Goal: Task Accomplishment & Management: Use online tool/utility

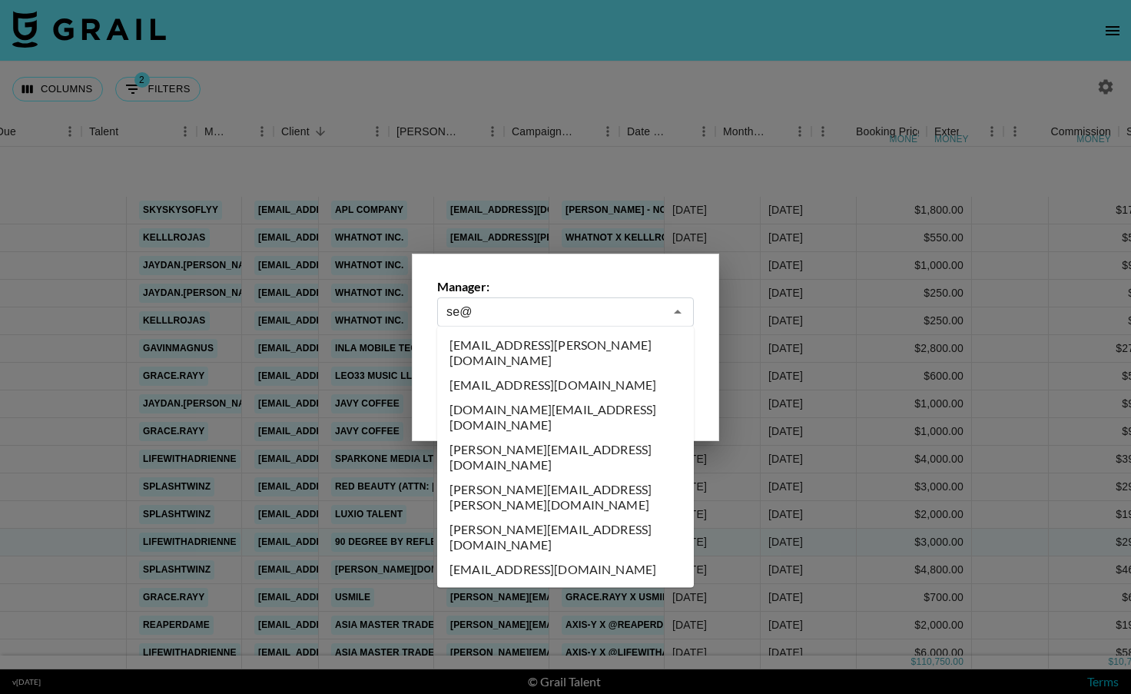
select select "[DATE]"
click at [525, 557] on li "[EMAIL_ADDRESS][DOMAIN_NAME]" at bounding box center [565, 569] width 257 height 25
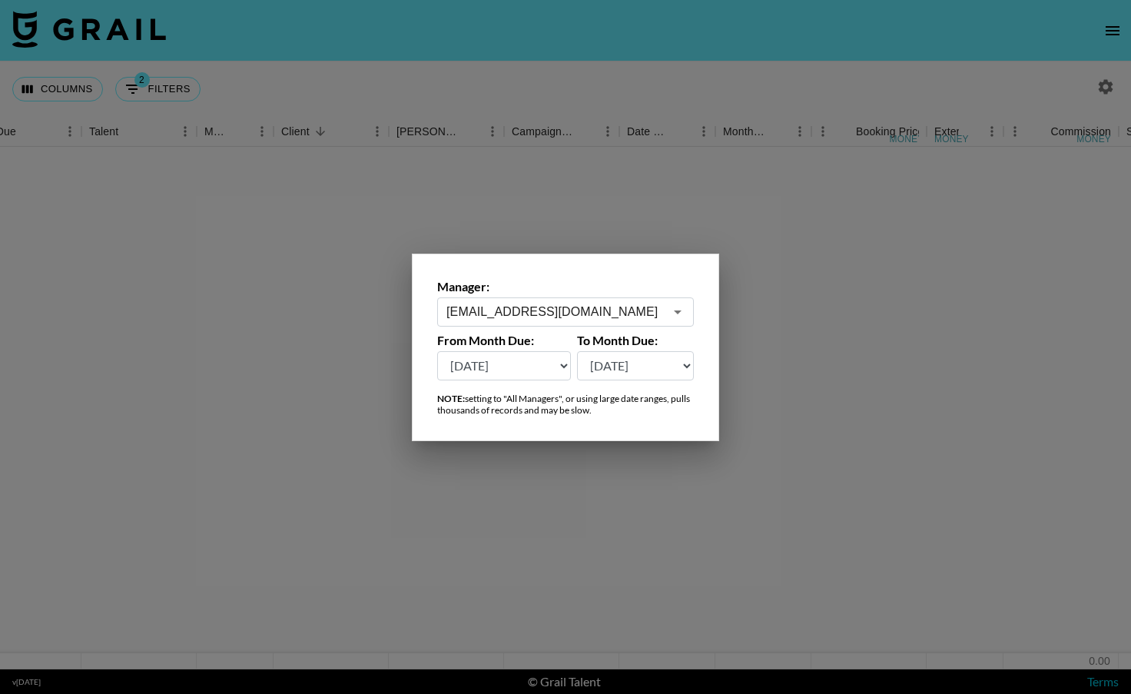
type input "[EMAIL_ADDRESS][DOMAIN_NAME]"
click at [556, 367] on select "[DATE] [DATE] '[DATE] May '[DATE] Mar '[DATE] Jan '[DATE] Nov '[DATE] Sep '[DAT…" at bounding box center [504, 365] width 134 height 29
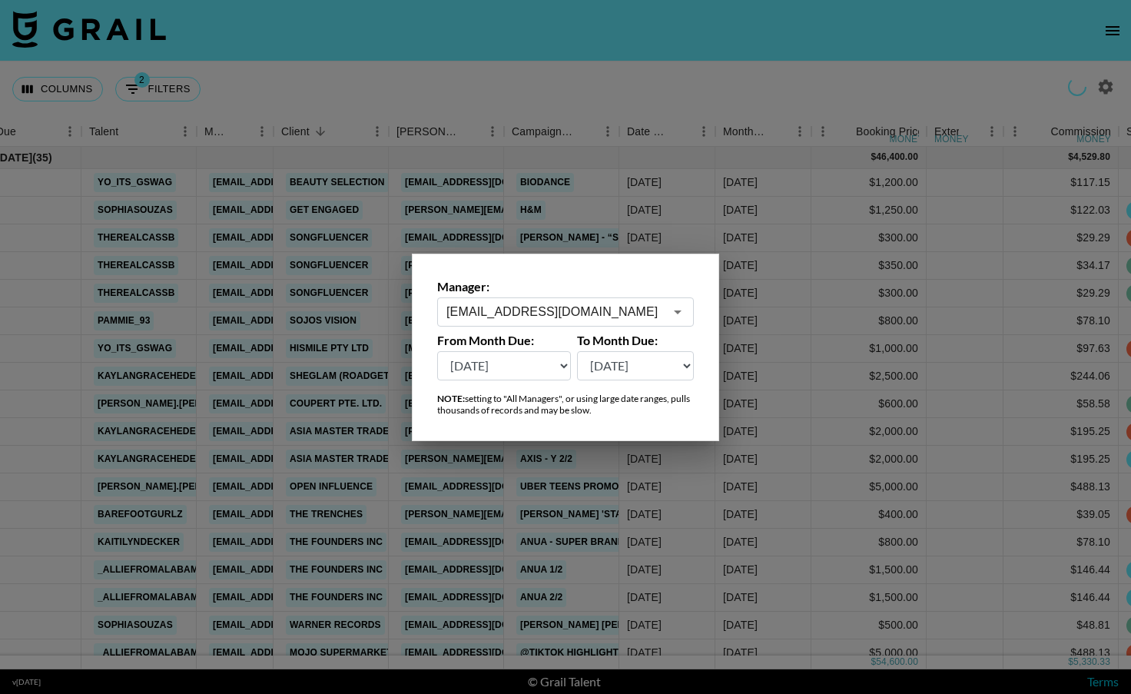
click at [631, 516] on div at bounding box center [565, 347] width 1131 height 694
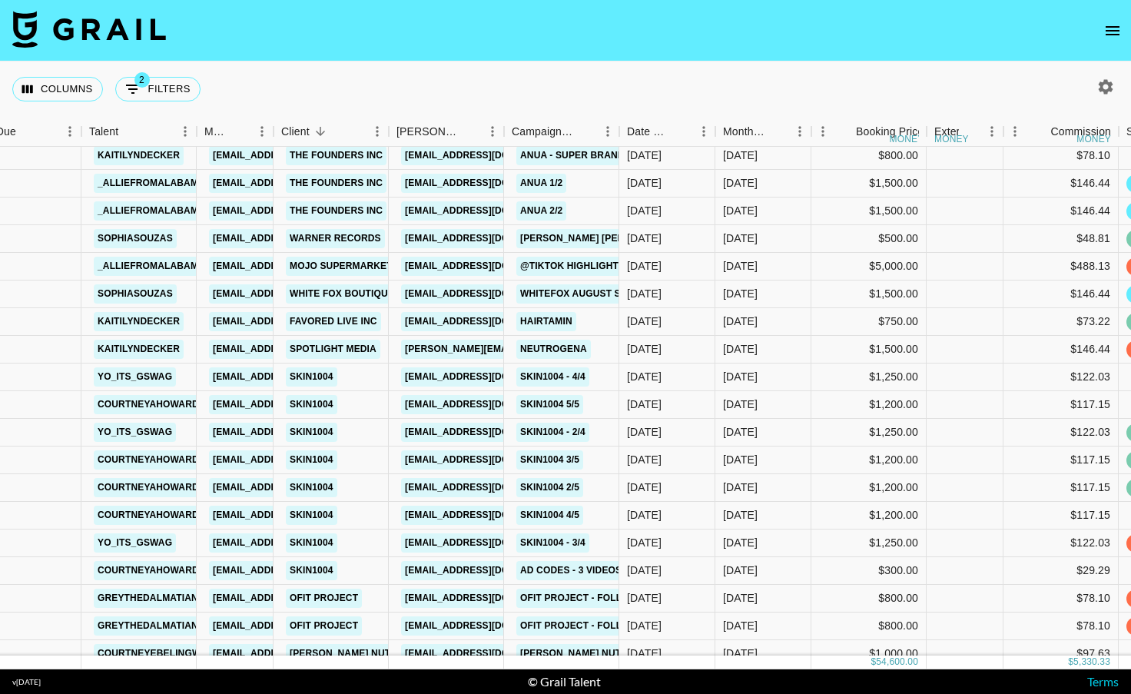
scroll to position [413, 45]
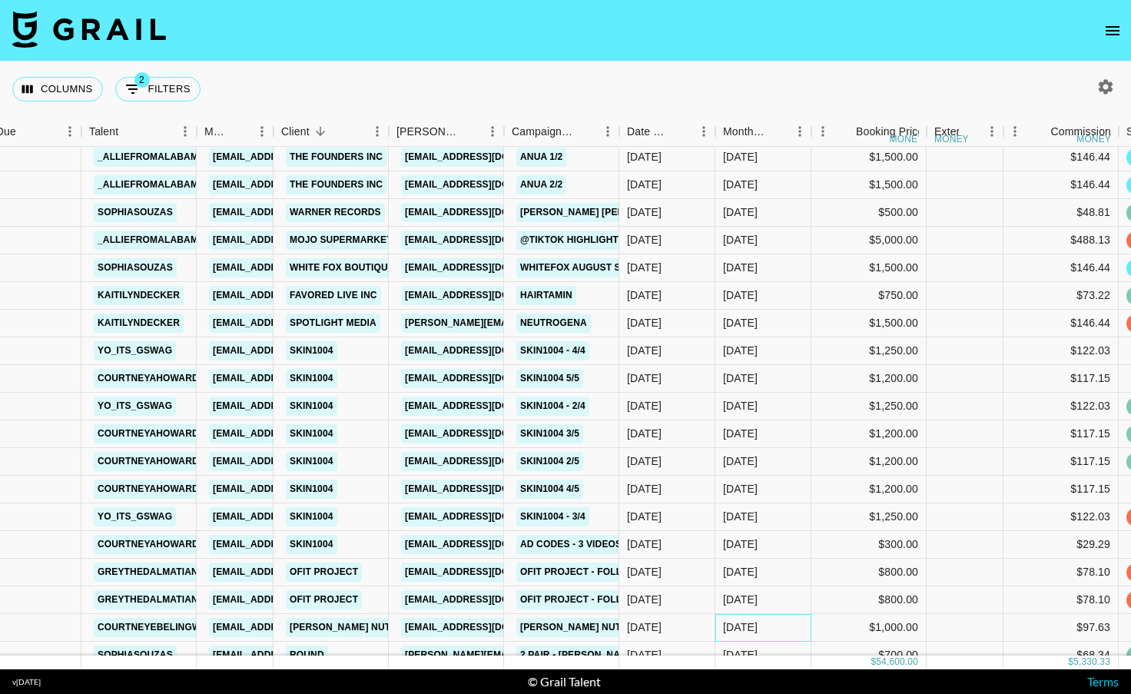
click at [771, 626] on div "[DATE]" at bounding box center [764, 628] width 96 height 28
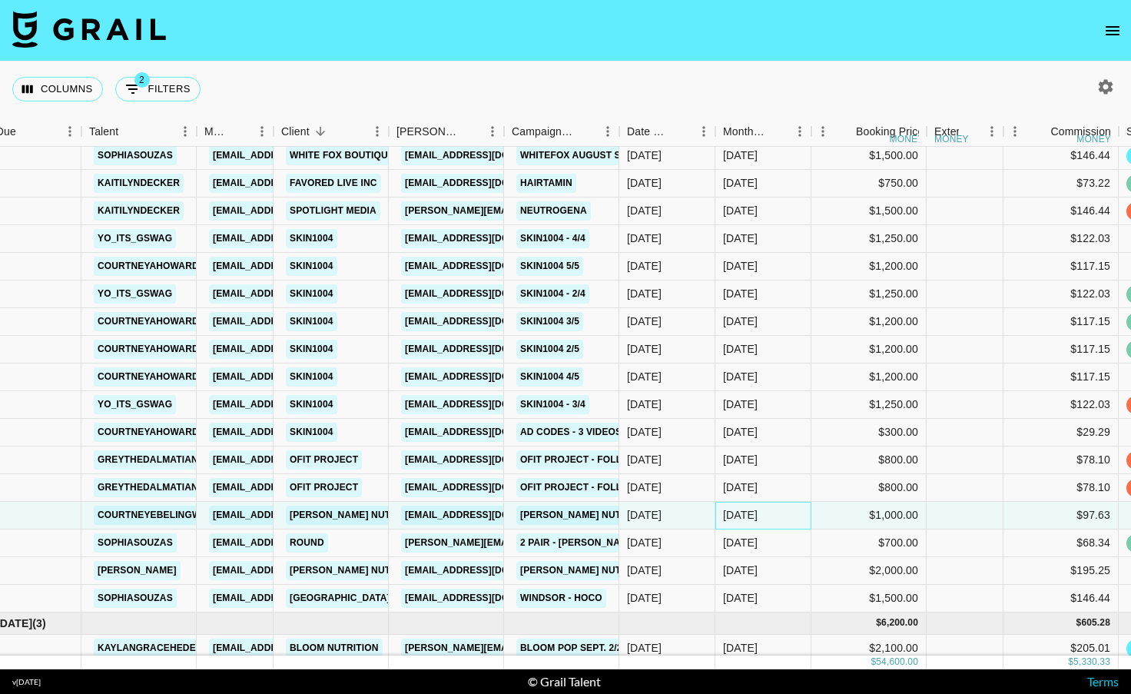
scroll to position [533, 45]
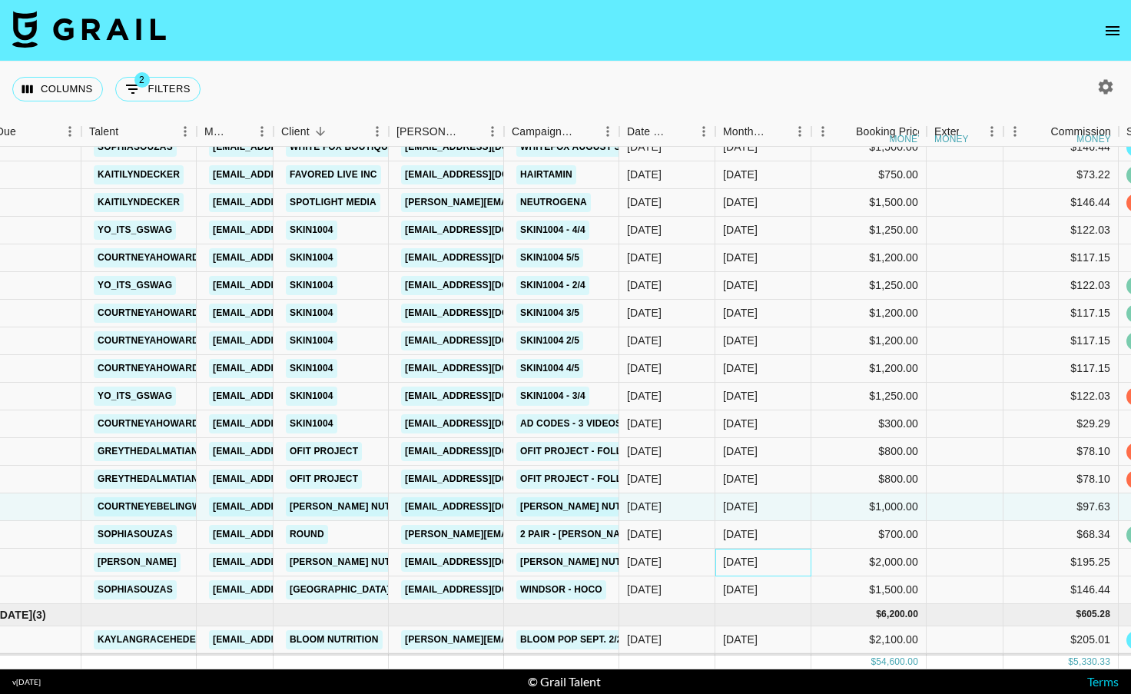
click at [780, 562] on div "[DATE]" at bounding box center [764, 563] width 96 height 28
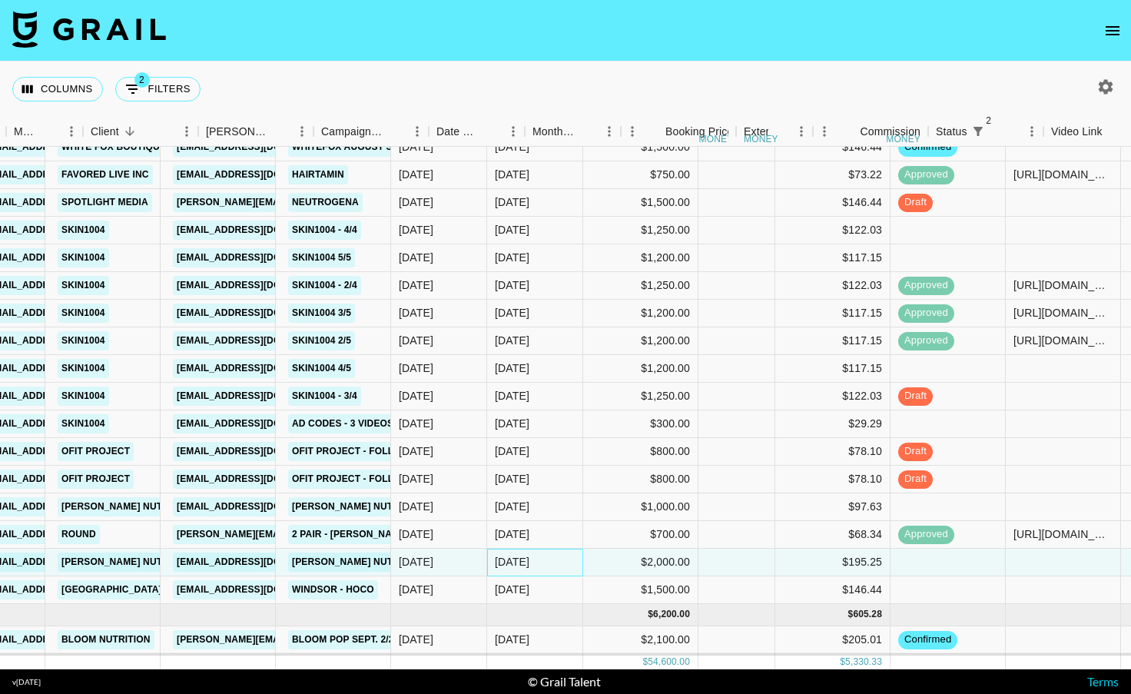
scroll to position [533, 0]
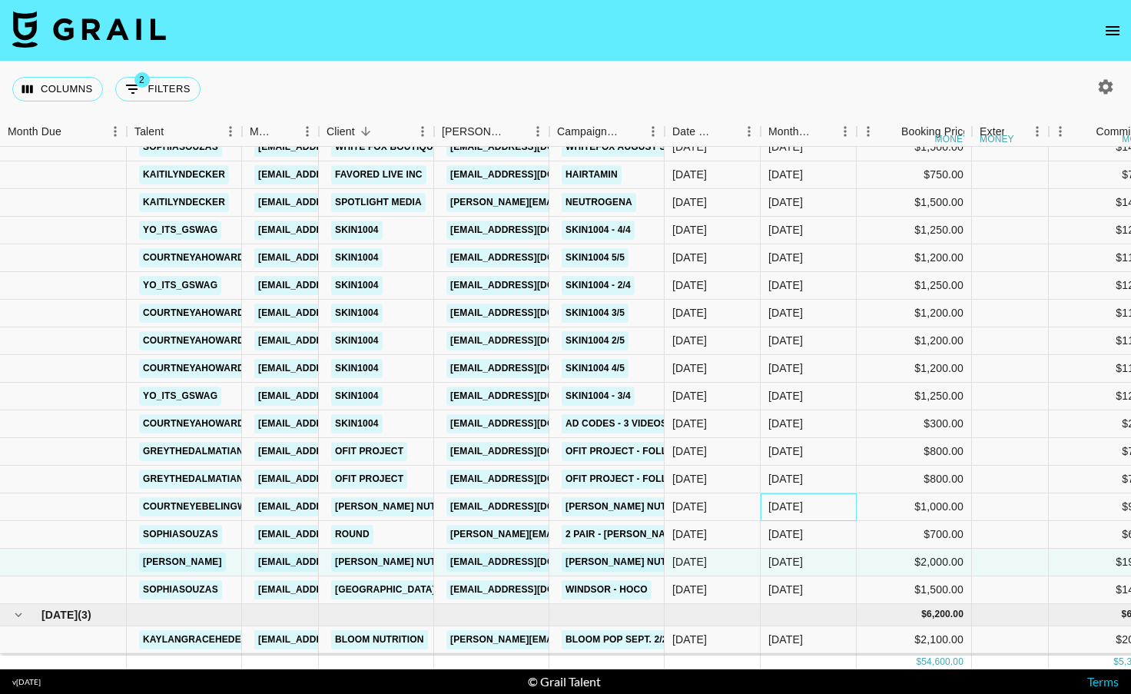
click at [837, 500] on div "[DATE]" at bounding box center [809, 507] width 96 height 28
click at [816, 511] on div "[DATE]" at bounding box center [809, 507] width 96 height 28
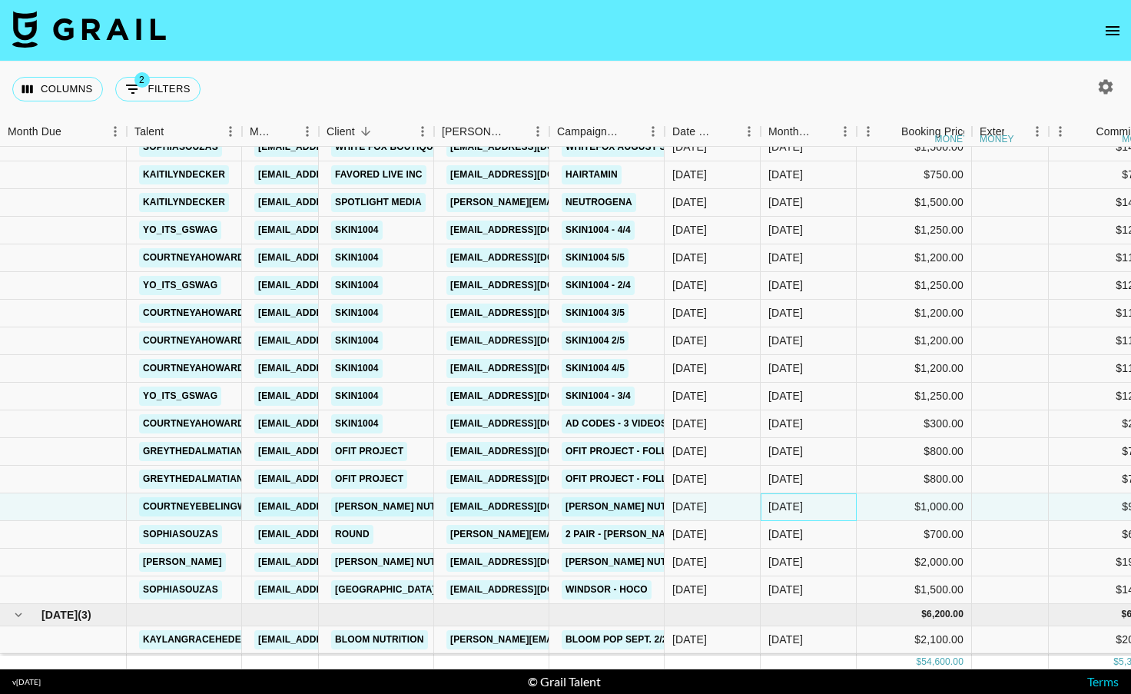
scroll to position [560, 0]
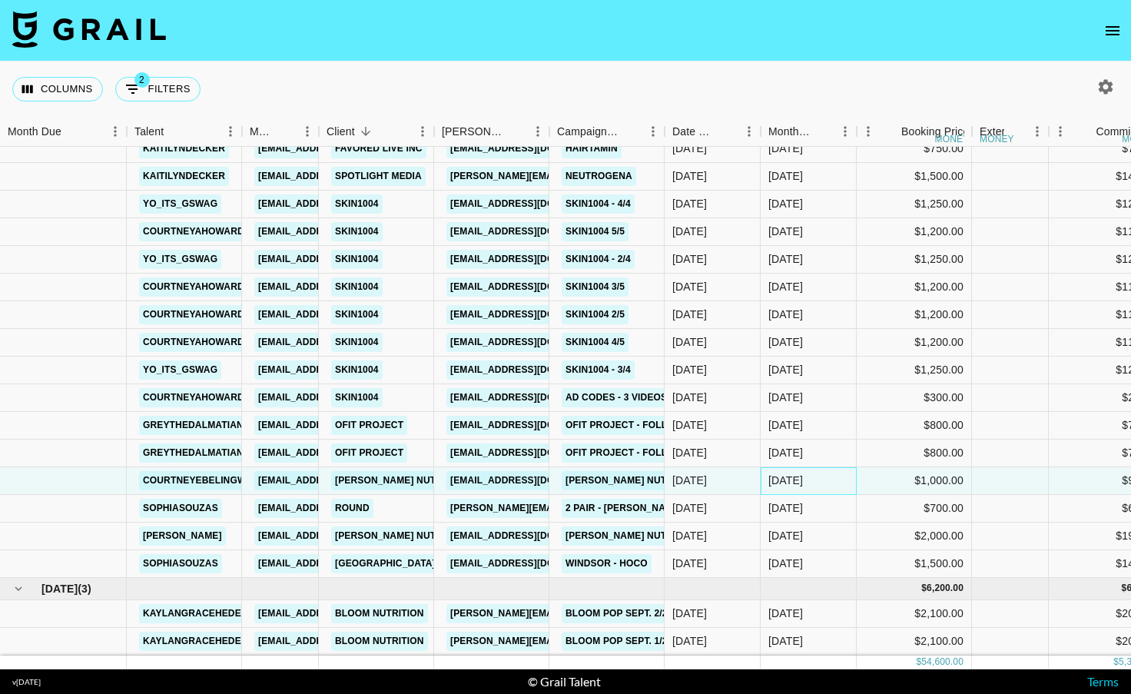
click at [848, 487] on div "[DATE]" at bounding box center [809, 481] width 96 height 28
click at [846, 487] on div "[DATE]" at bounding box center [809, 481] width 96 height 28
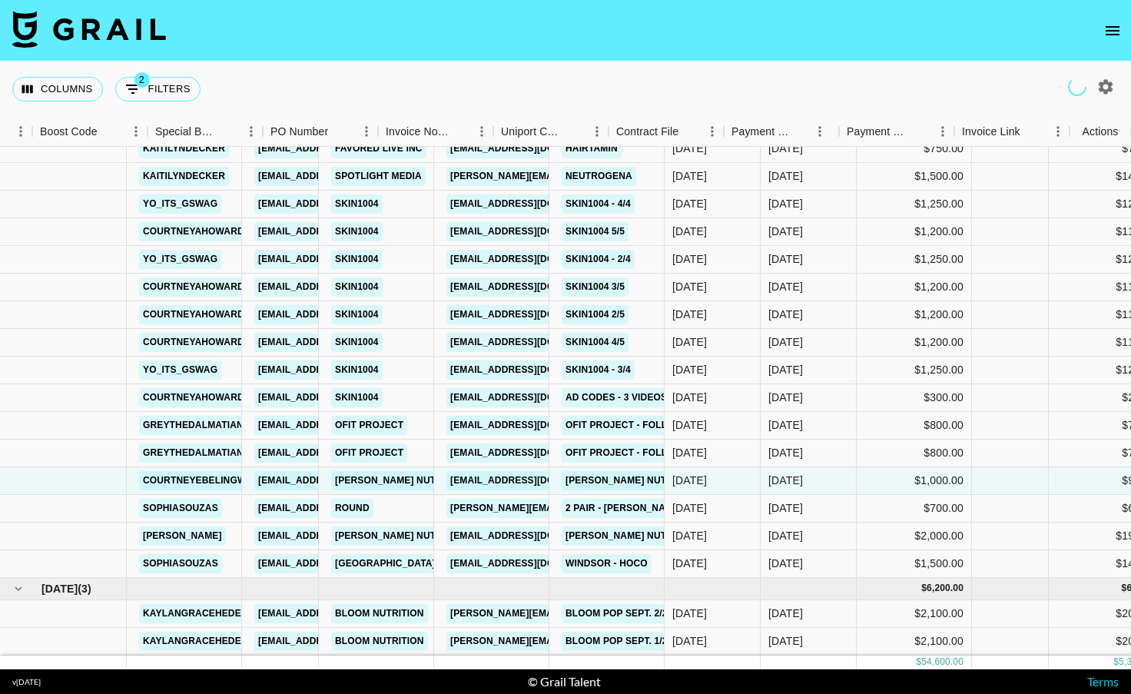
scroll to position [560, 1363]
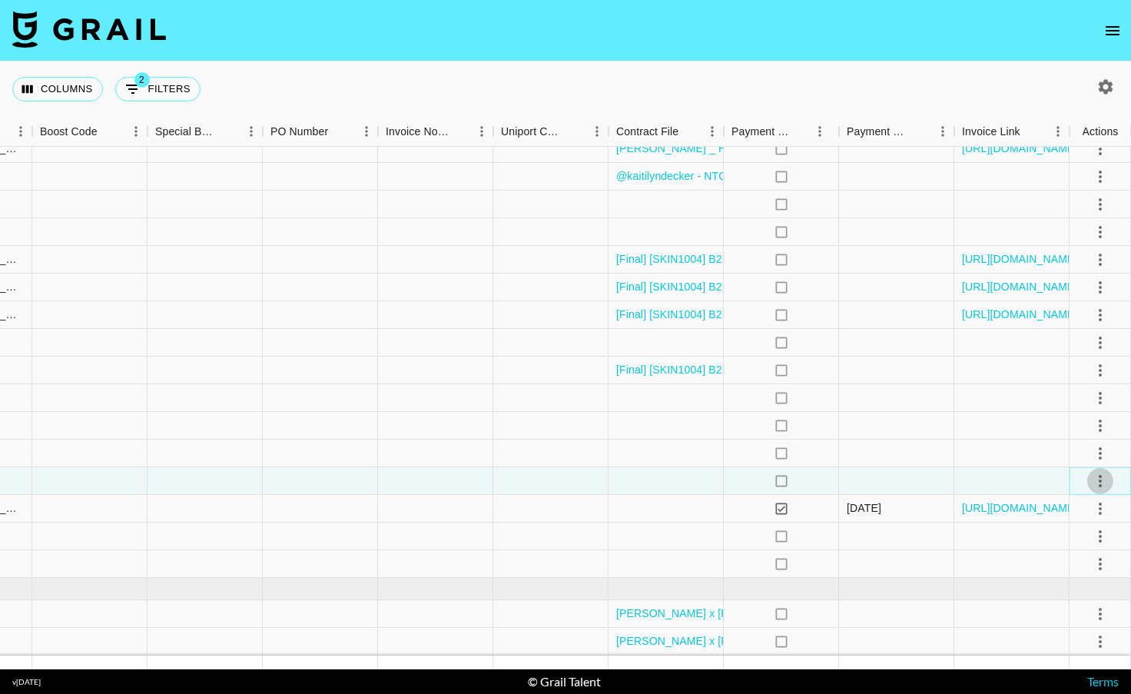
click at [1094, 480] on icon "select merge strategy" at bounding box center [1100, 481] width 18 height 18
click at [1068, 520] on li "Confirm" at bounding box center [1081, 514] width 100 height 28
click at [659, 487] on div at bounding box center [666, 481] width 115 height 28
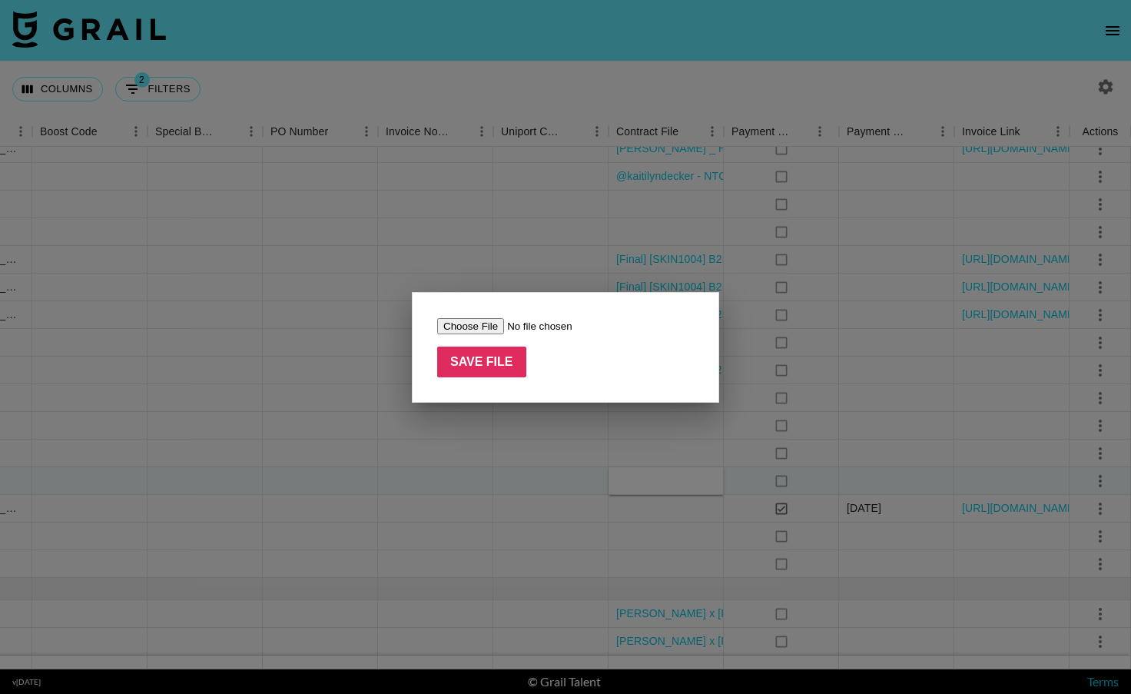
click at [467, 326] on input "file" at bounding box center [534, 326] width 194 height 16
click at [484, 329] on input "file" at bounding box center [534, 326] width 194 height 16
click at [521, 326] on input "file" at bounding box center [534, 326] width 194 height 16
click at [495, 326] on input "file" at bounding box center [534, 326] width 194 height 16
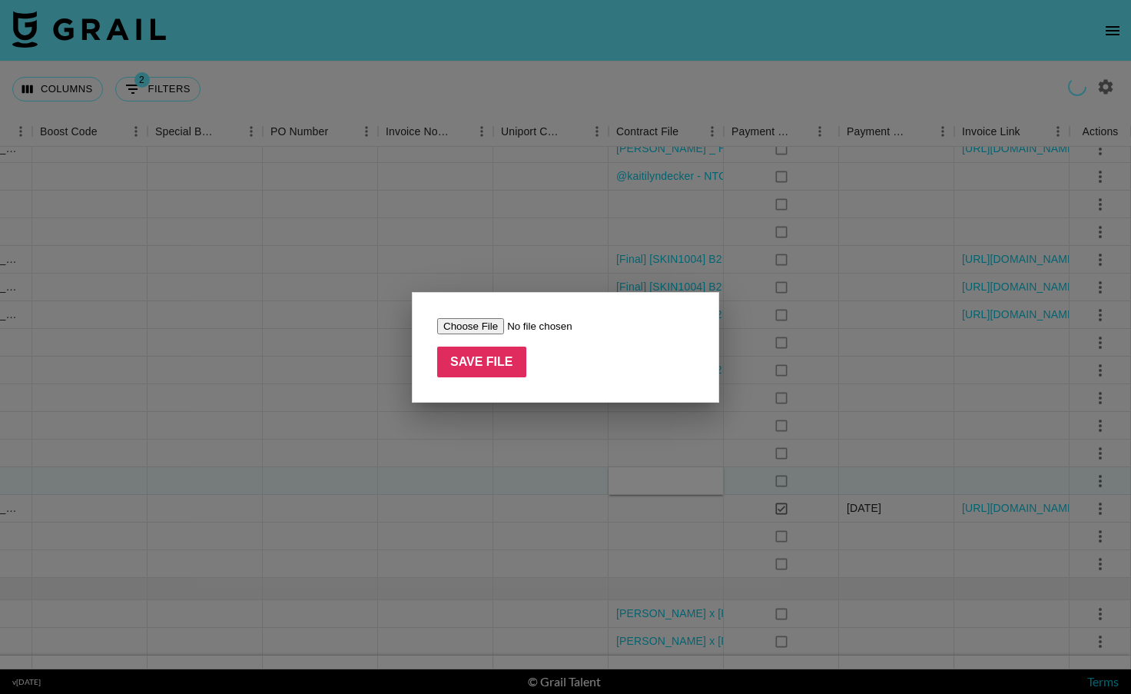
type input "C:\fakepath\BHN Influencer Marketing Agreement - @courtneybelingwood.docx (1) (…"
click at [466, 359] on input "Save File" at bounding box center [481, 362] width 89 height 31
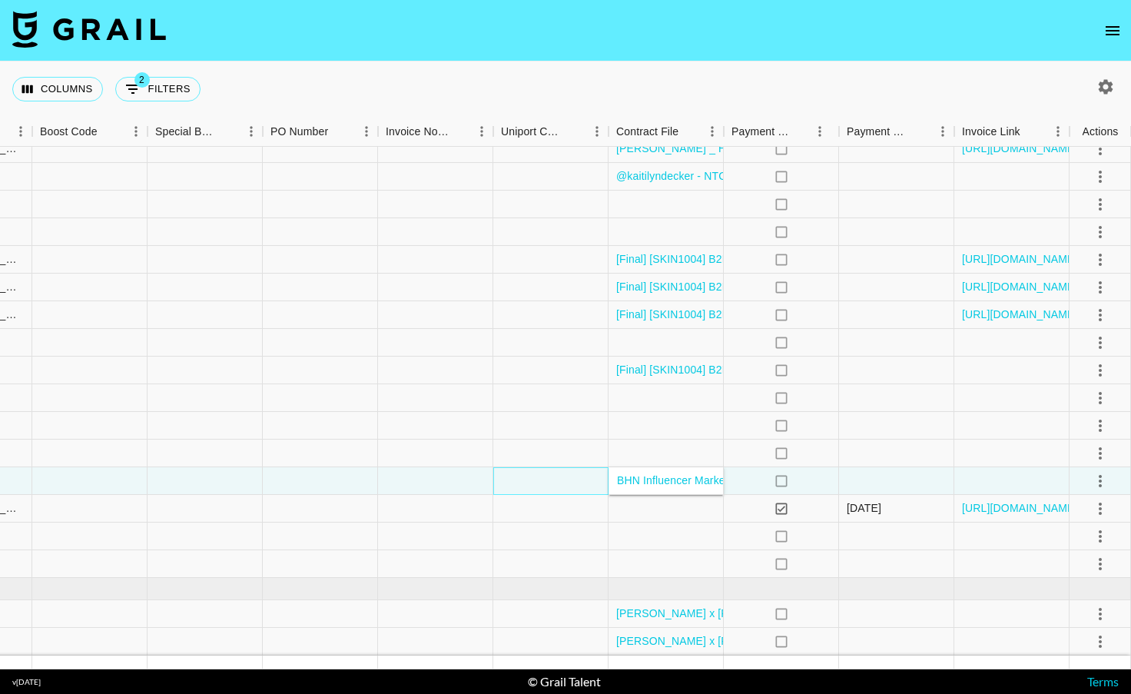
click at [506, 470] on div at bounding box center [550, 481] width 115 height 28
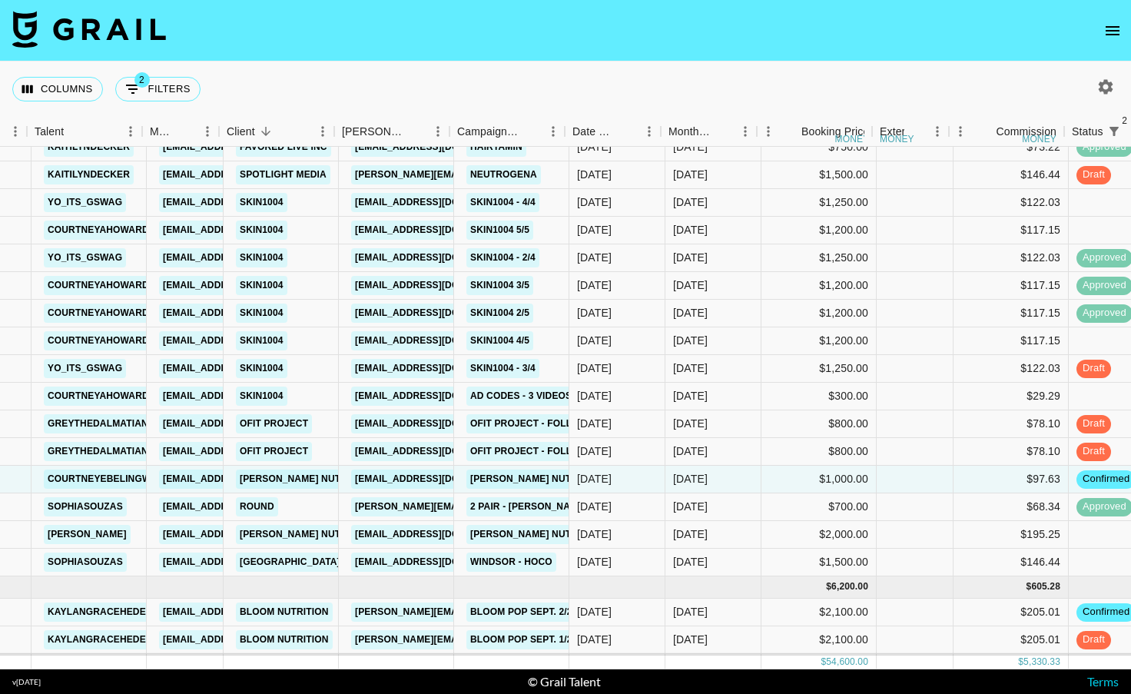
scroll to position [561, 95]
click at [658, 530] on div "[DATE]" at bounding box center [618, 535] width 96 height 28
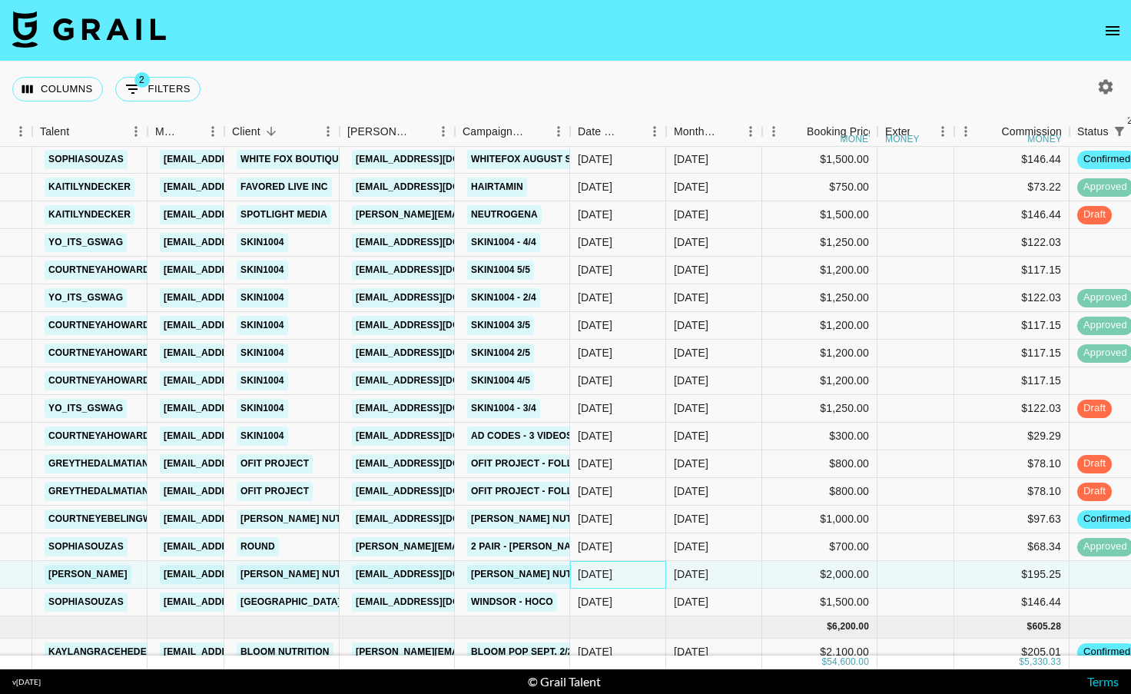
scroll to position [513, 95]
